Goal: Task Accomplishment & Management: Manage account settings

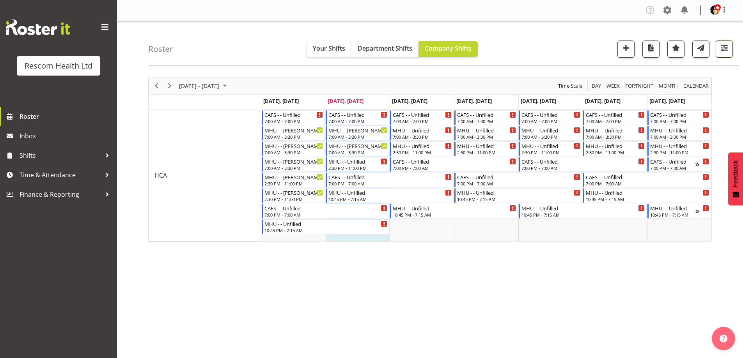
click at [728, 50] on span "button" at bounding box center [724, 48] width 10 height 10
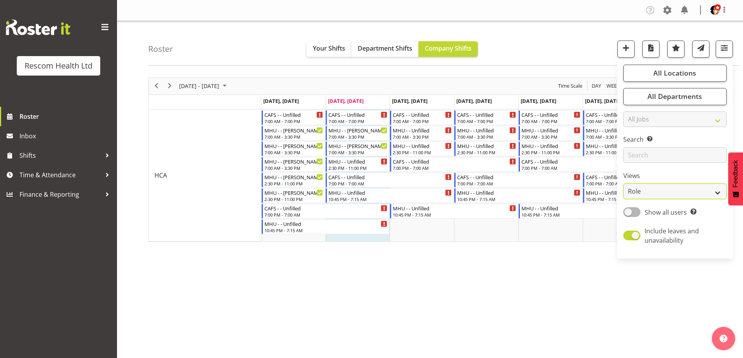
click at [662, 194] on select "Staff Role Shift - Horizontal Shift - Vertical Staff - Location" at bounding box center [674, 192] width 103 height 16
select select "staff"
click at [624, 184] on select "Staff Role Shift - Horizontal Shift - Vertical Staff - Location" at bounding box center [674, 192] width 103 height 16
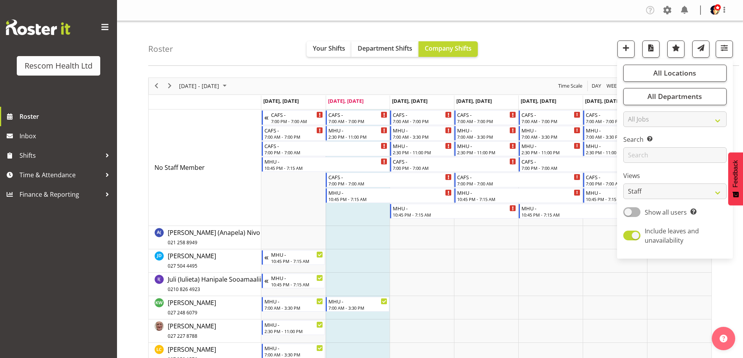
click at [548, 39] on div "Roster Your Shifts Department Shifts Company Shifts All Locations Clear CAFS [G…" at bounding box center [443, 43] width 591 height 45
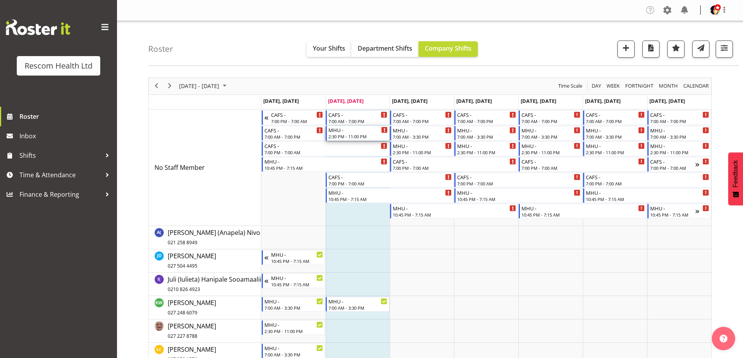
click at [352, 134] on div "2:30 PM - 11:00 PM" at bounding box center [357, 136] width 59 height 6
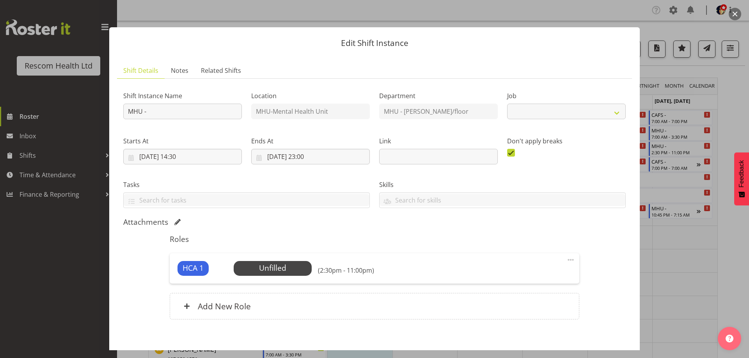
select select "4188"
click at [284, 266] on span "Select Employee" at bounding box center [272, 268] width 58 height 11
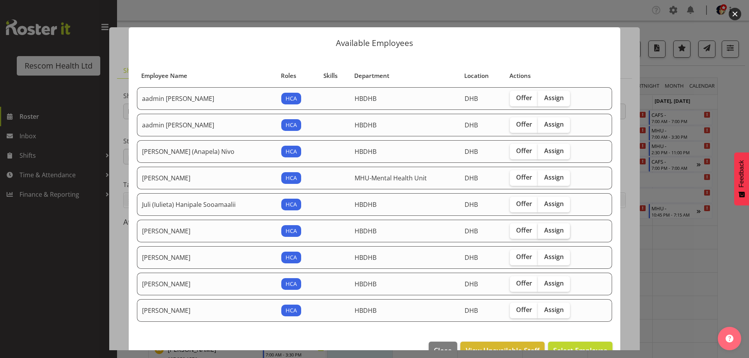
click at [550, 228] on span "Assign" at bounding box center [554, 231] width 20 height 8
click at [543, 228] on input "Assign" at bounding box center [540, 230] width 5 height 5
checkbox input "true"
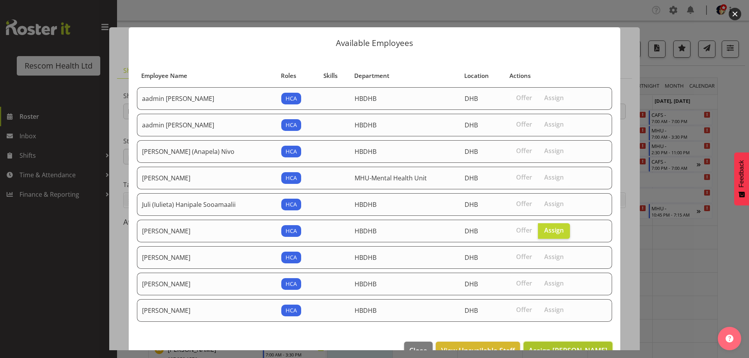
click at [567, 346] on span "Assign [PERSON_NAME]" at bounding box center [568, 350] width 79 height 9
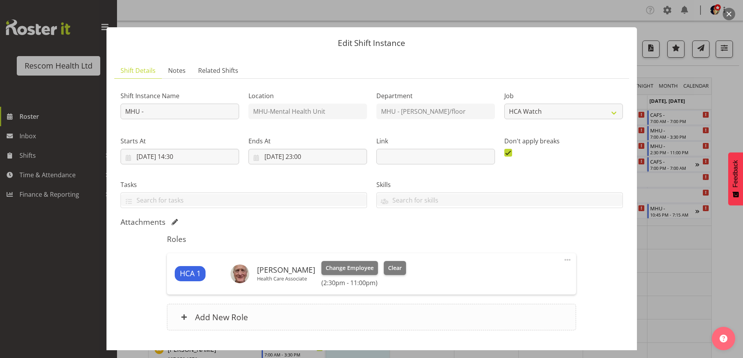
click at [224, 316] on h6 "Add New Role" at bounding box center [221, 317] width 53 height 10
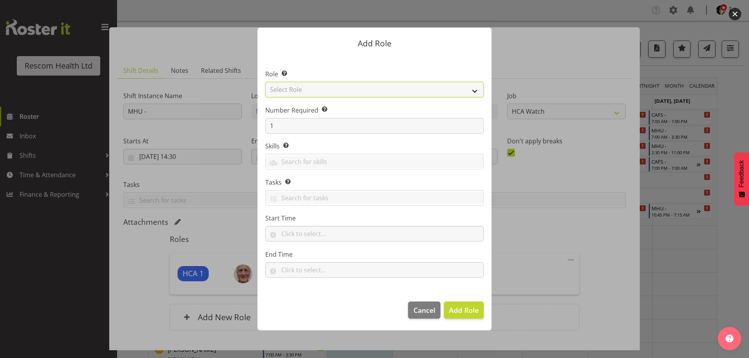
click at [318, 92] on select "Select Role HCA" at bounding box center [374, 90] width 218 height 16
select select "1100"
click at [265, 82] on select "Select Role HCA" at bounding box center [374, 90] width 218 height 16
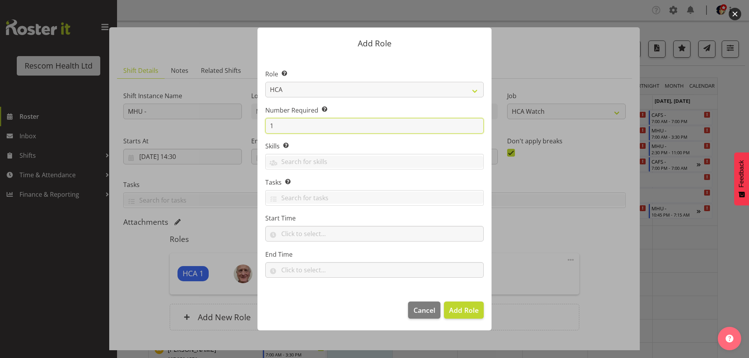
drag, startPoint x: 278, startPoint y: 123, endPoint x: 259, endPoint y: 128, distance: 19.9
click at [259, 128] on section "Role Select the role you wish to add to the shift. HCA Number Required Select t…" at bounding box center [374, 174] width 234 height 239
type input "2"
click at [460, 308] on span "Add 2 Roles" at bounding box center [459, 310] width 39 height 9
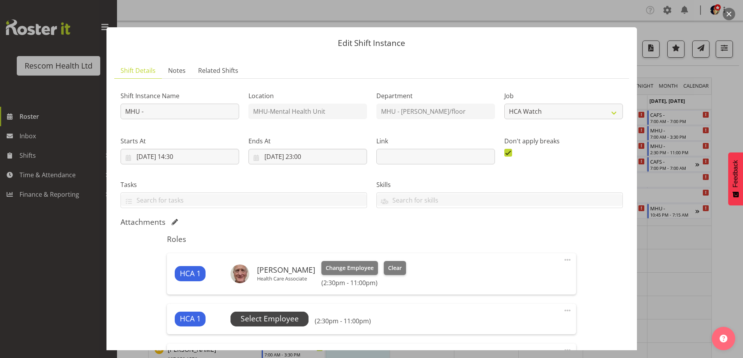
click at [288, 320] on span "Select Employee" at bounding box center [270, 319] width 58 height 11
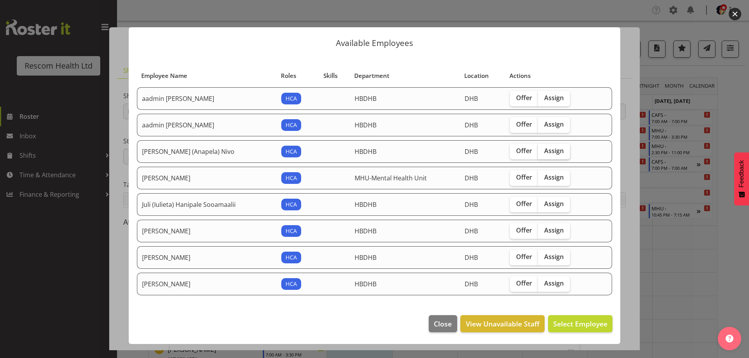
click at [559, 151] on span "Assign" at bounding box center [554, 151] width 20 height 8
click at [543, 151] on input "Assign" at bounding box center [540, 151] width 5 height 5
checkbox input "true"
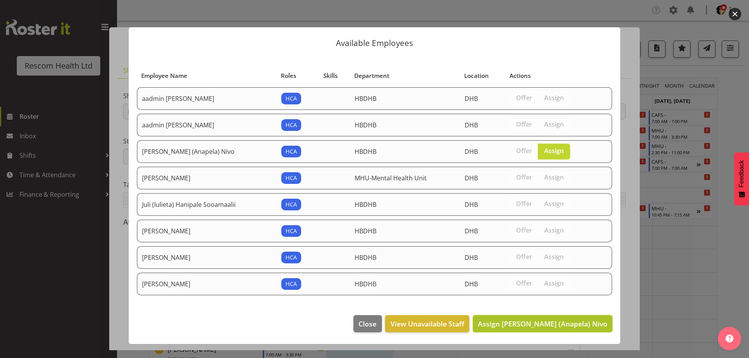
click at [551, 323] on span "Assign [PERSON_NAME] (Anapela) Nivo" at bounding box center [543, 323] width 130 height 9
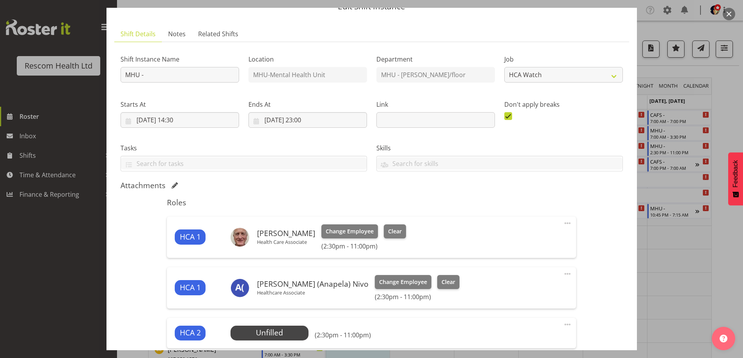
scroll to position [78, 0]
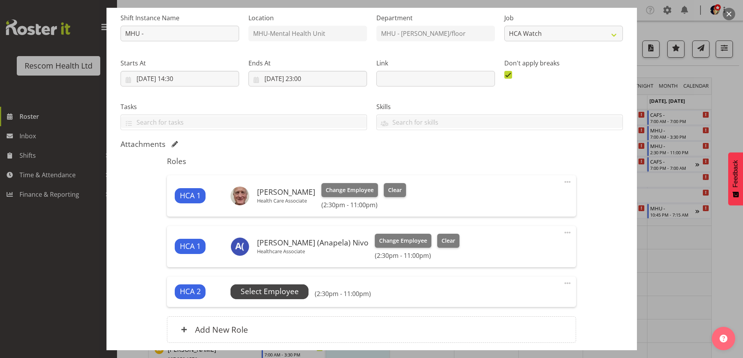
click at [247, 290] on span "Select Employee" at bounding box center [270, 291] width 58 height 11
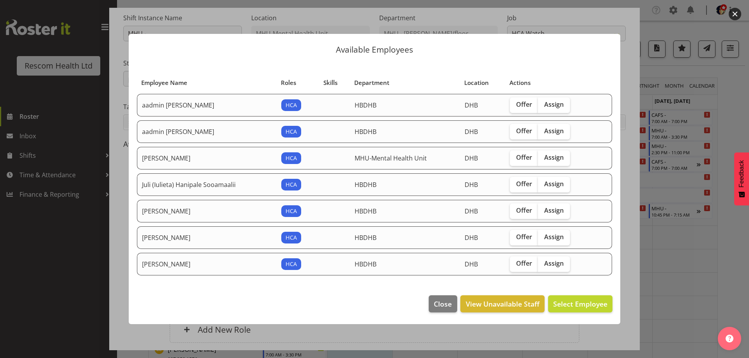
drag, startPoint x: 552, startPoint y: 236, endPoint x: 570, endPoint y: 263, distance: 33.1
click at [552, 235] on span "Assign" at bounding box center [554, 237] width 20 height 8
click at [543, 235] on input "Assign" at bounding box center [540, 237] width 5 height 5
checkbox input "true"
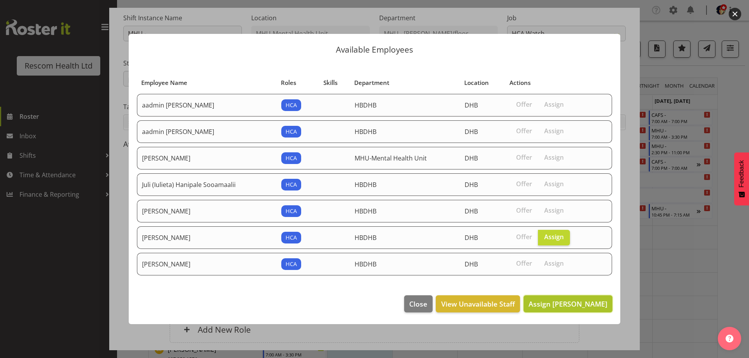
click at [572, 305] on span "Assign [PERSON_NAME]" at bounding box center [568, 304] width 79 height 9
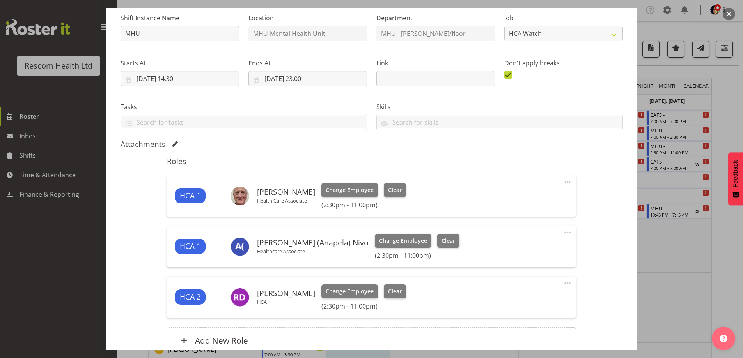
scroll to position [151, 0]
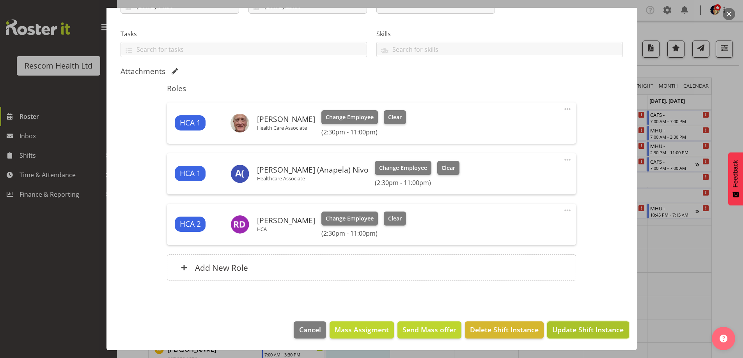
click at [573, 330] on span "Update Shift Instance" at bounding box center [587, 330] width 71 height 10
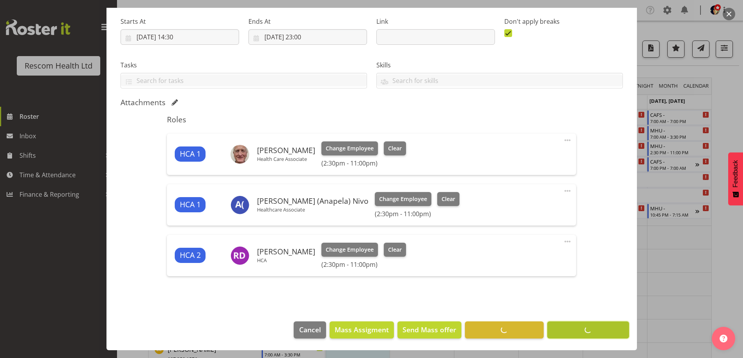
scroll to position [120, 0]
